Goal: Find contact information: Find contact information

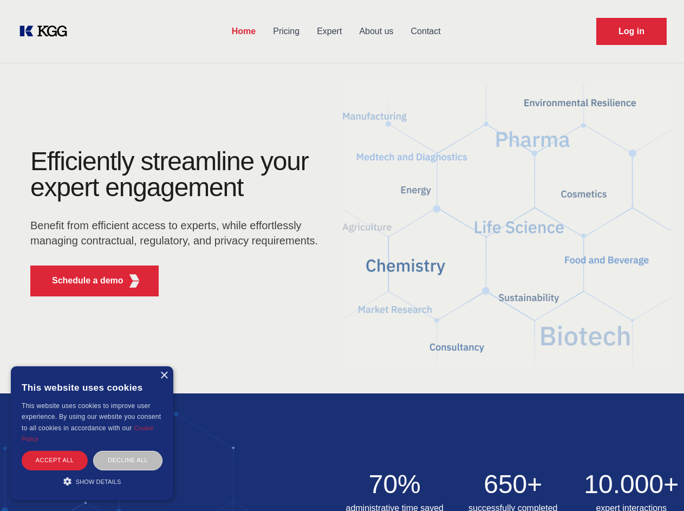
click at [342, 255] on div "Efficiently streamline your expert engagement Benefit from efficient access to …" at bounding box center [177, 226] width 329 height 157
click at [81, 281] on p "Schedule a demo" at bounding box center [87, 280] width 71 height 13
click at [164, 375] on div "× This website uses cookies This website uses cookies to improve user experienc…" at bounding box center [92, 433] width 162 height 134
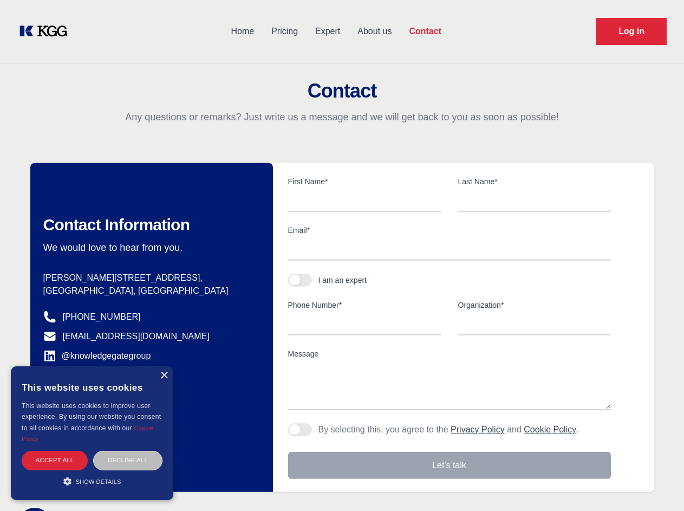
click at [55, 460] on div "Accept all" at bounding box center [55, 460] width 66 height 19
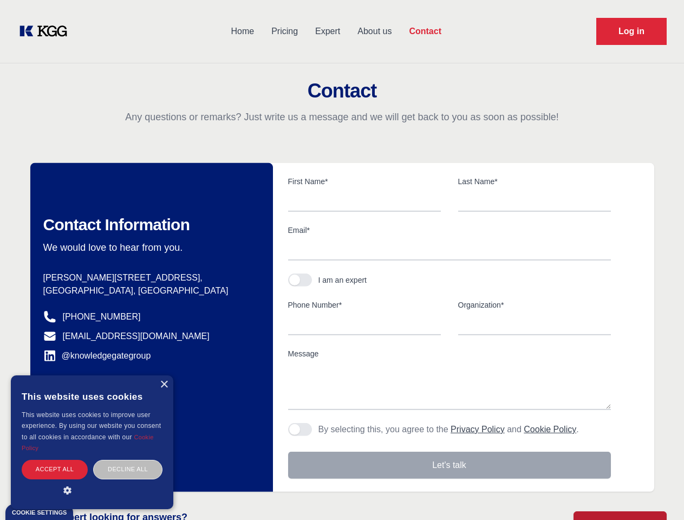
click at [128, 460] on div "Decline all" at bounding box center [127, 469] width 69 height 19
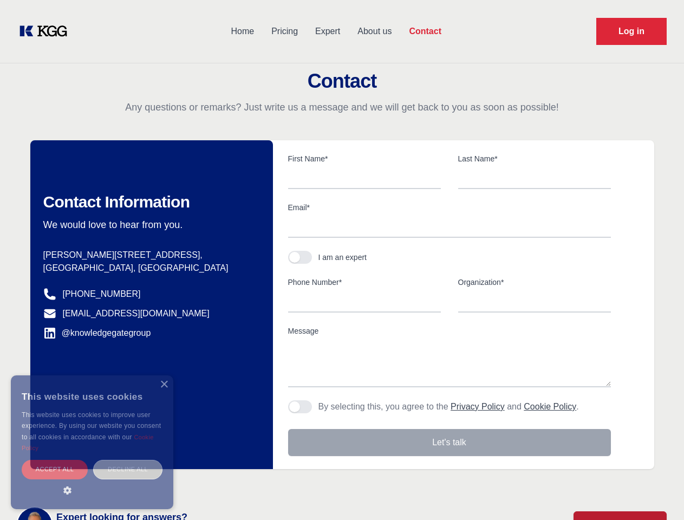
click at [92, 481] on main "Contact Any questions or remarks? Just write us a message and we will get back …" at bounding box center [342, 282] width 684 height 564
